Goal: Task Accomplishment & Management: Manage account settings

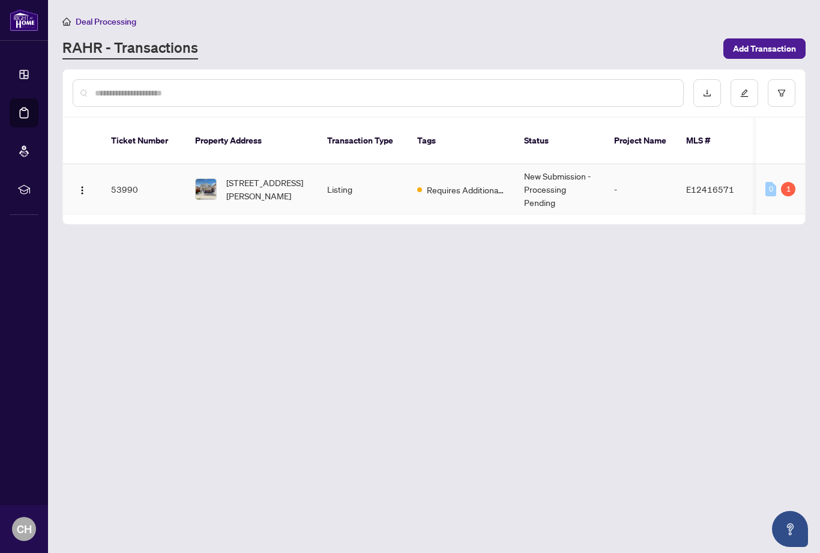
click at [228, 176] on span "[STREET_ADDRESS][PERSON_NAME]" at bounding box center [267, 189] width 82 height 26
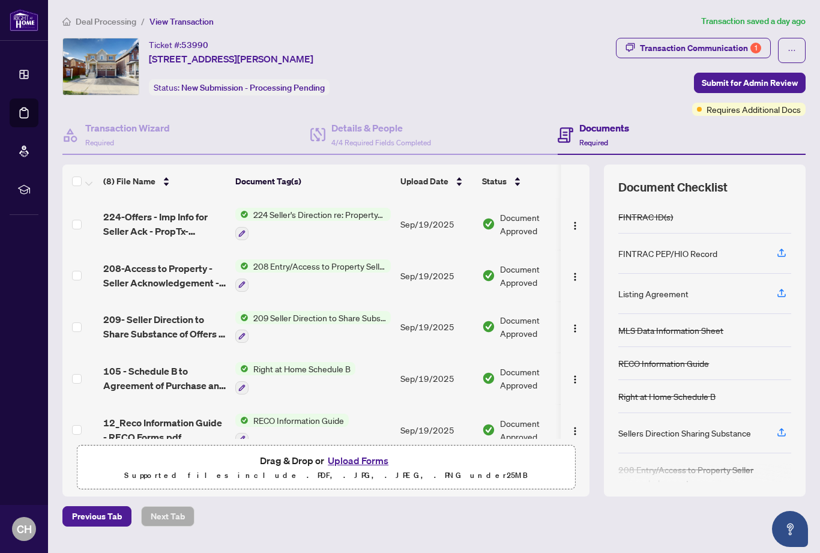
click at [738, 105] on span "Requires Additional Docs" at bounding box center [754, 109] width 94 height 13
click at [750, 83] on div "Requires Additional Docs" at bounding box center [742, 85] width 91 height 19
click at [740, 46] on div "Transaction Communication 1" at bounding box center [700, 47] width 121 height 19
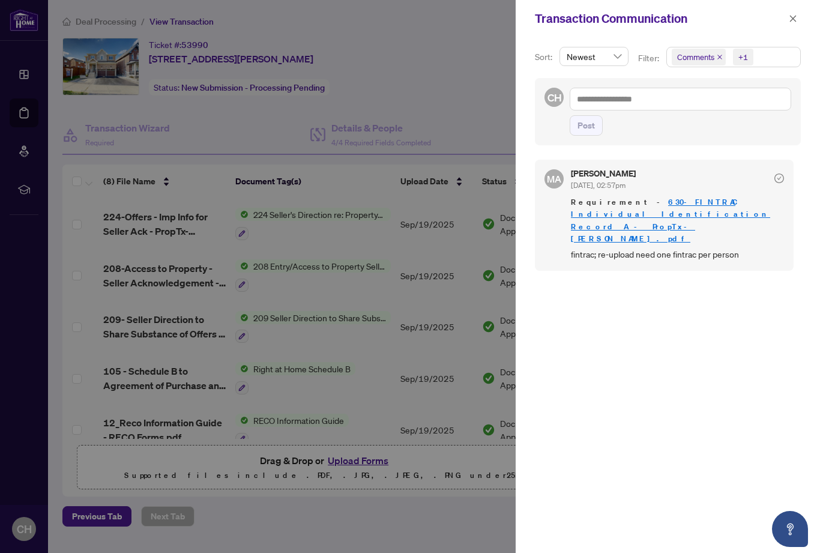
click at [783, 178] on icon "check-circle" at bounding box center [780, 179] width 10 height 10
click at [778, 172] on div at bounding box center [780, 177] width 10 height 16
click at [715, 200] on link "630-FINTRAC Individual Identification Record A - PropTx-[PERSON_NAME].pdf" at bounding box center [670, 220] width 199 height 46
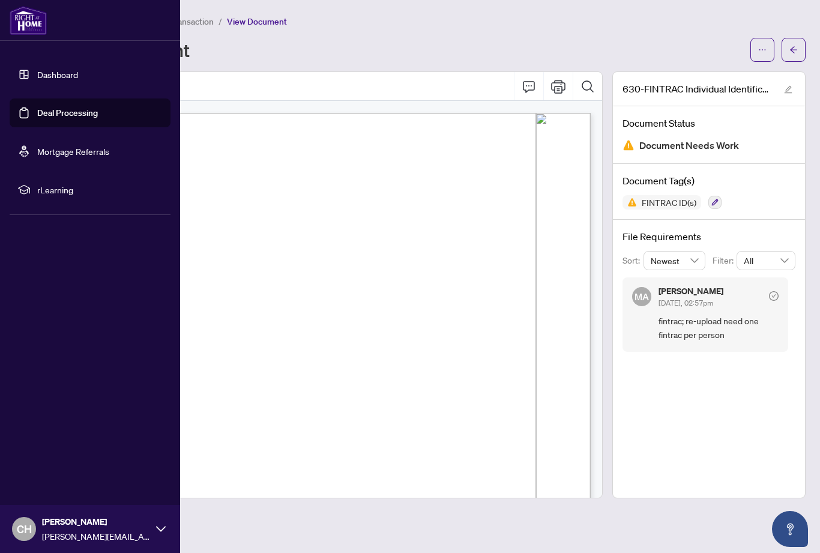
click at [65, 110] on link "Deal Processing" at bounding box center [67, 113] width 61 height 11
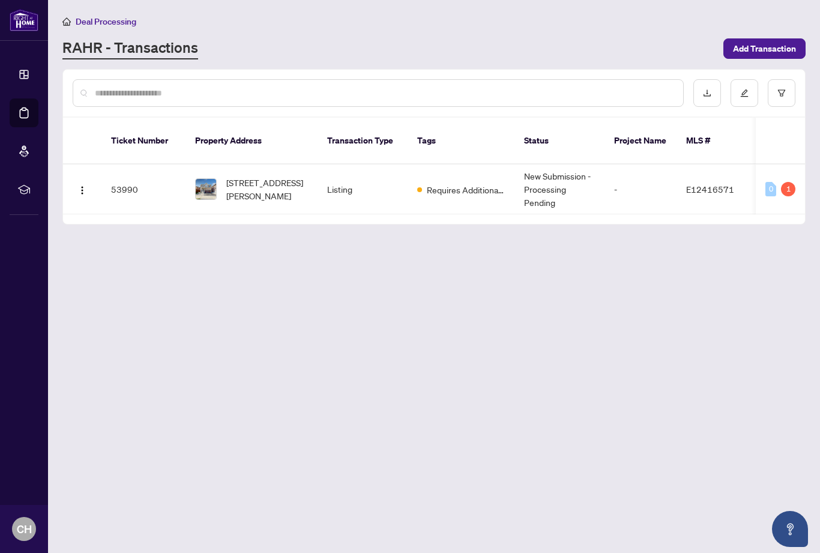
click at [249, 351] on main "Deal Processing RAHR - Transactions Add Transaction Ticket Number Property Addr…" at bounding box center [434, 276] width 772 height 553
click at [161, 174] on td "53990" at bounding box center [144, 190] width 84 height 50
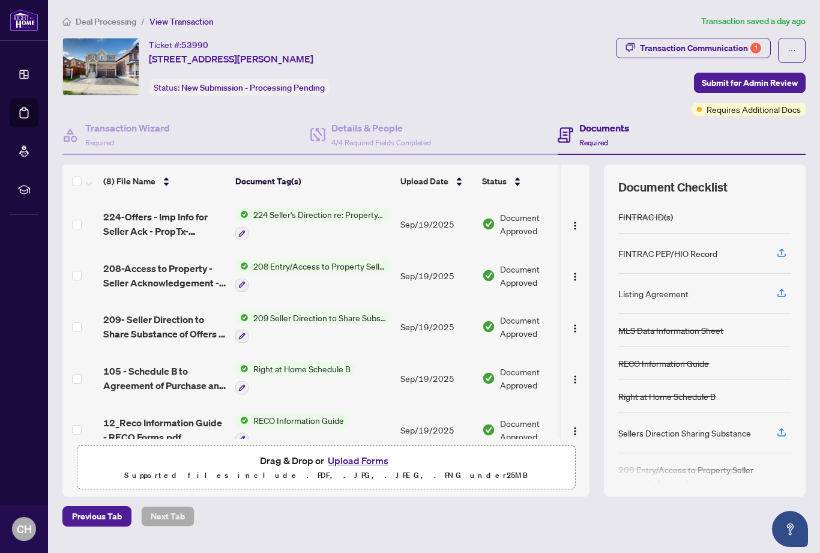
click at [356, 468] on button "Upload Forms" at bounding box center [358, 461] width 68 height 16
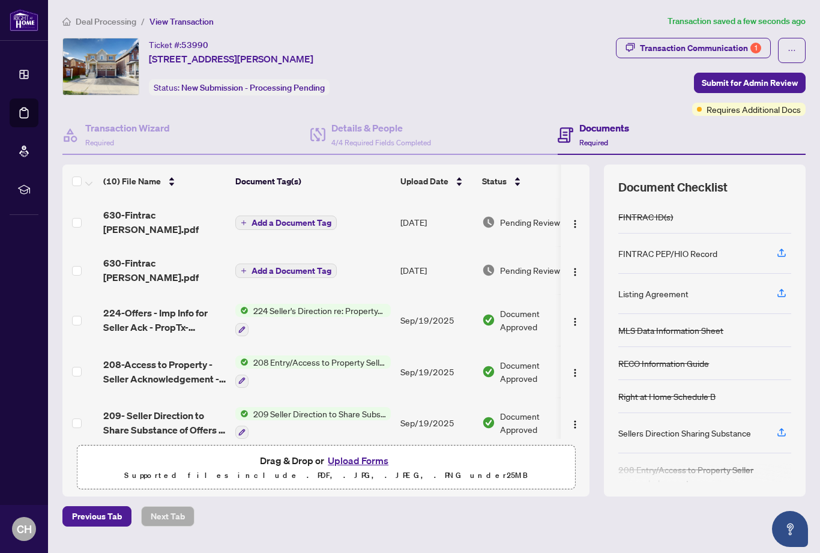
click at [755, 80] on span "Submit for Admin Review" at bounding box center [750, 82] width 96 height 19
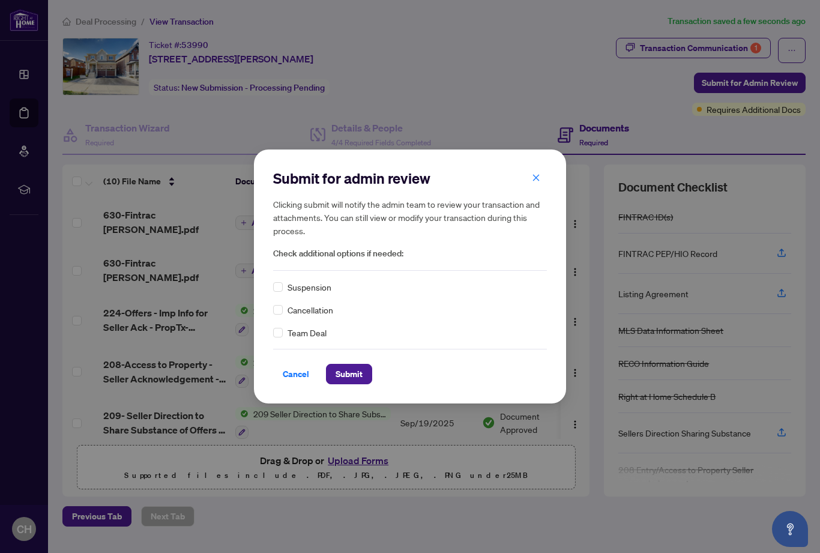
click at [353, 376] on span "Submit" at bounding box center [349, 374] width 27 height 19
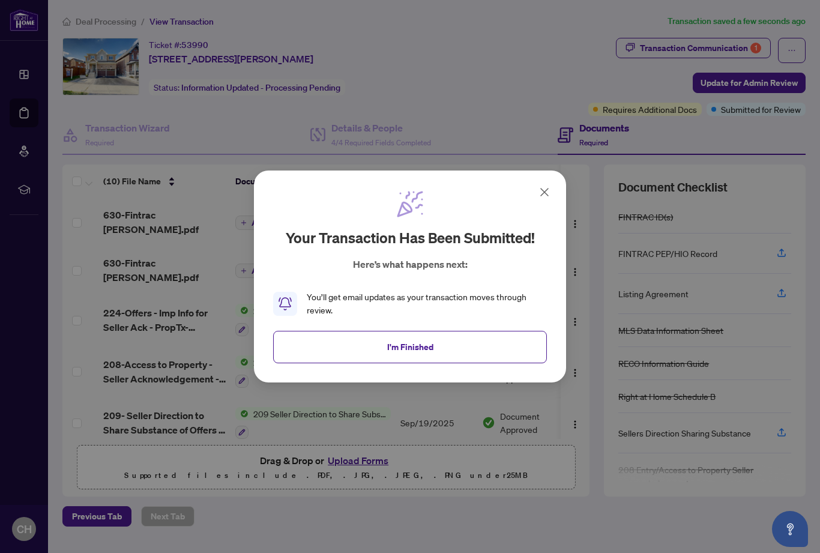
click at [419, 348] on span "I'm Finished" at bounding box center [410, 347] width 46 height 19
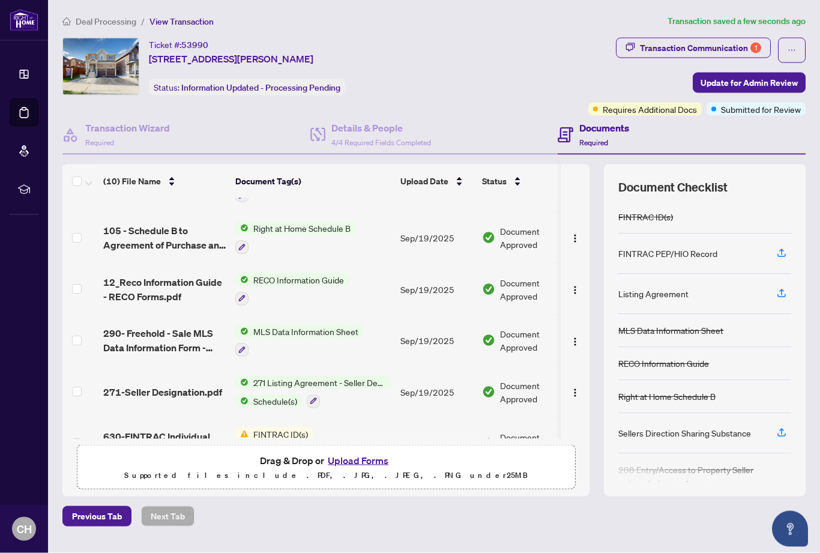
scroll to position [28, 0]
click at [574, 440] on img "button" at bounding box center [576, 445] width 10 height 10
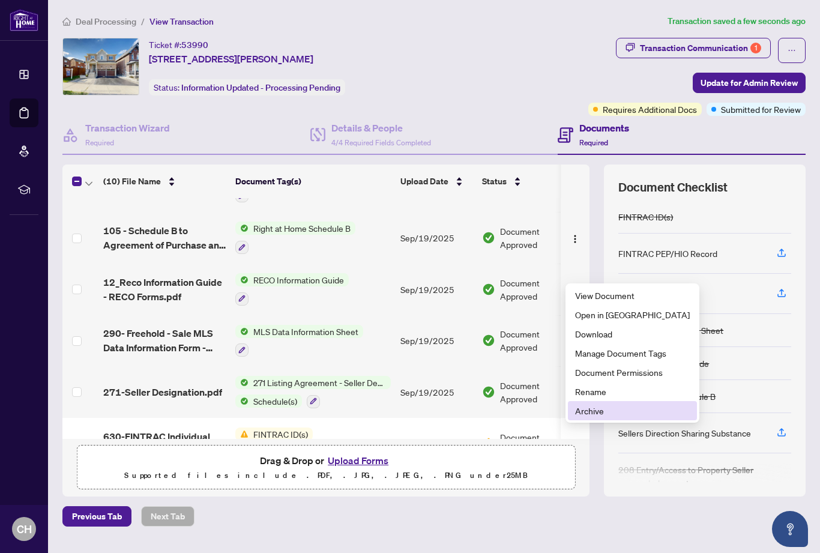
click at [592, 404] on span "Archive" at bounding box center [632, 410] width 115 height 13
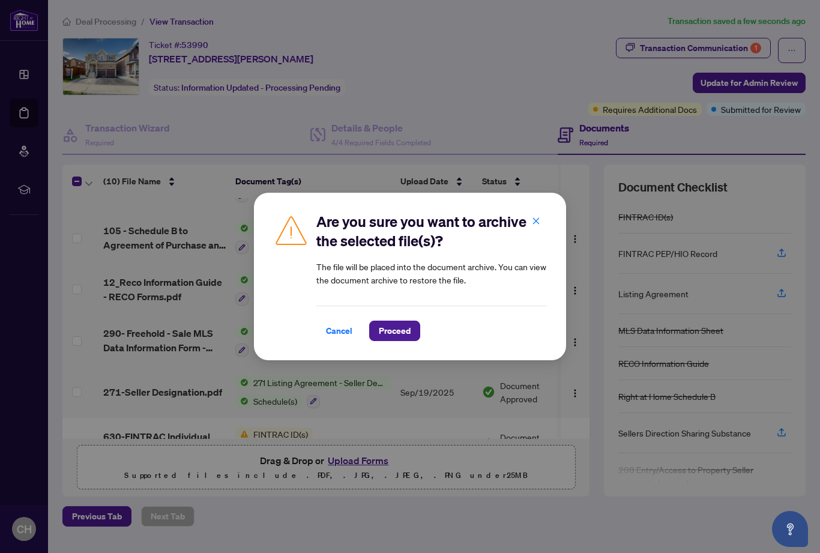
click at [390, 335] on span "Proceed" at bounding box center [395, 330] width 32 height 19
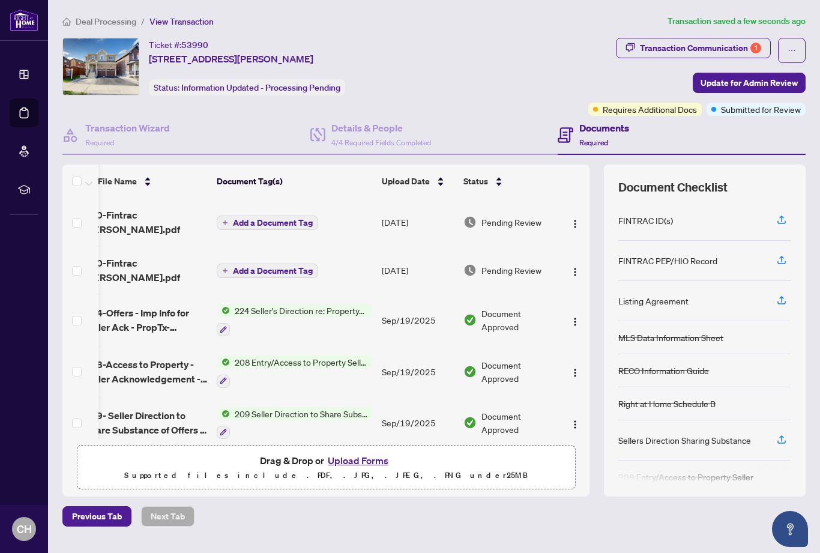
scroll to position [0, 19]
click at [744, 50] on div "Transaction Communication 1" at bounding box center [700, 47] width 121 height 19
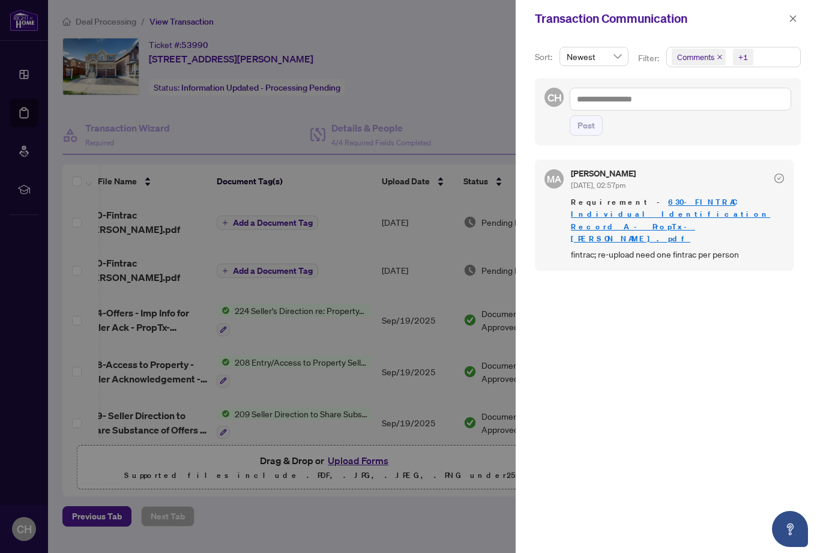
click at [783, 177] on icon "check-circle" at bounding box center [780, 179] width 10 height 10
click at [787, 174] on div "MA Maryam Arman Sep/22/2025, 02:57pm Requirement - 630-FINTRAC Individual Ident…" at bounding box center [664, 215] width 259 height 111
click at [780, 178] on icon "check-circle" at bounding box center [780, 179] width 4 height 4
click at [778, 180] on icon "check-circle" at bounding box center [780, 179] width 10 height 10
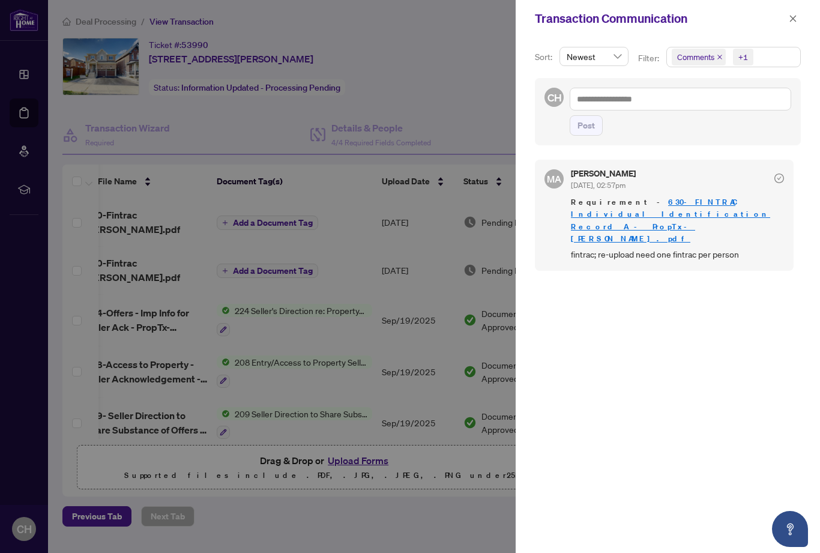
click at [702, 189] on div "Maryam Arman Sep/22/2025, 02:57pm" at bounding box center [677, 180] width 213 height 22
click at [780, 183] on div at bounding box center [780, 177] width 10 height 16
click at [783, 177] on icon "check-circle" at bounding box center [780, 179] width 10 height 10
click at [786, 178] on div "MA Maryam Arman Sep/22/2025, 02:57pm Requirement - 630-FINTRAC Individual Ident…" at bounding box center [664, 215] width 259 height 111
click at [797, 16] on icon "close" at bounding box center [793, 18] width 8 height 8
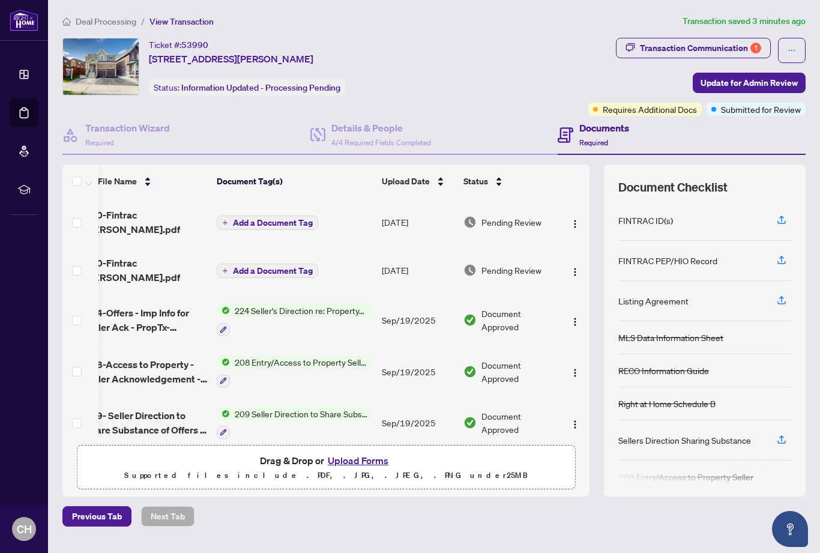
scroll to position [0, 0]
click at [787, 58] on button "button" at bounding box center [792, 50] width 28 height 25
click at [523, 79] on div "Transaction Communication 1 Update for Admin Review Requires Additional Docs Su…" at bounding box center [638, 77] width 337 height 78
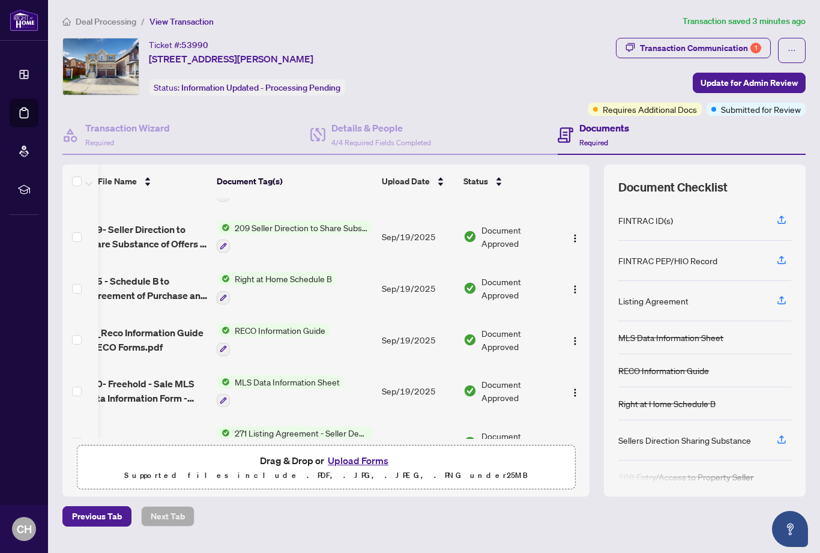
scroll to position [38, 0]
click at [181, 453] on div "Drag & Drop or Upload Forms Supported files include .PDF, .JPG, .JPEG, .PNG und…" at bounding box center [326, 468] width 483 height 30
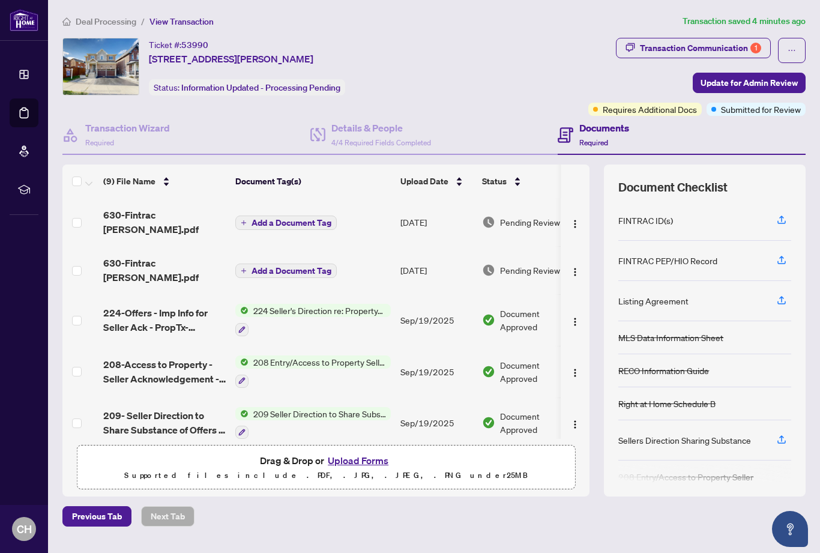
scroll to position [0, 0]
